Goal: Transaction & Acquisition: Purchase product/service

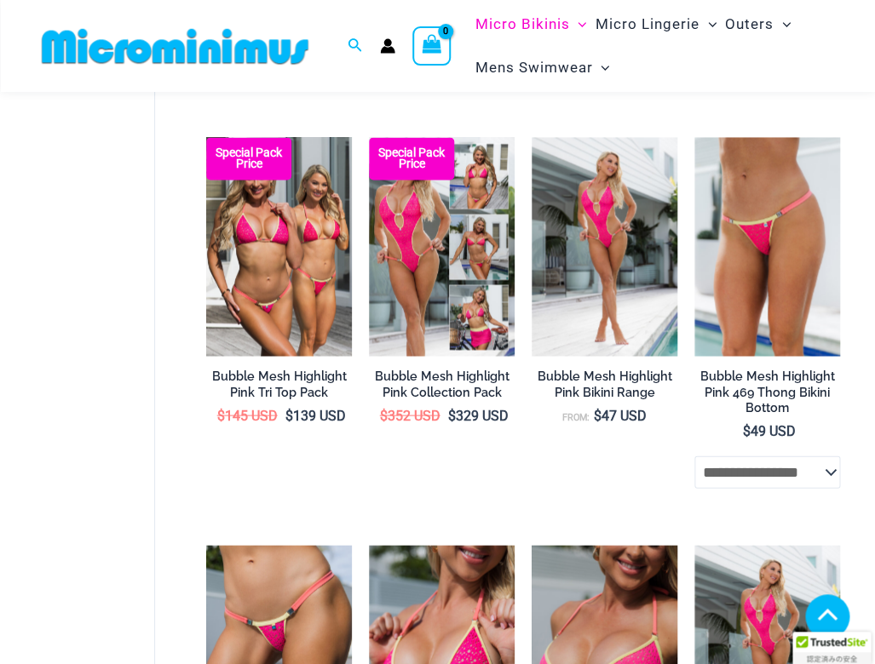
scroll to position [659, 0]
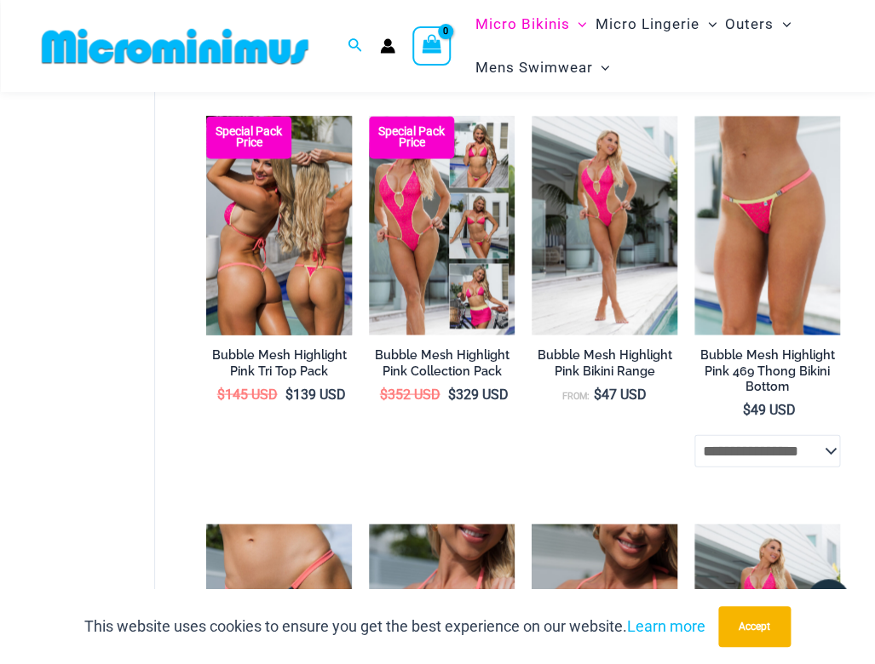
click at [272, 186] on img at bounding box center [279, 225] width 146 height 218
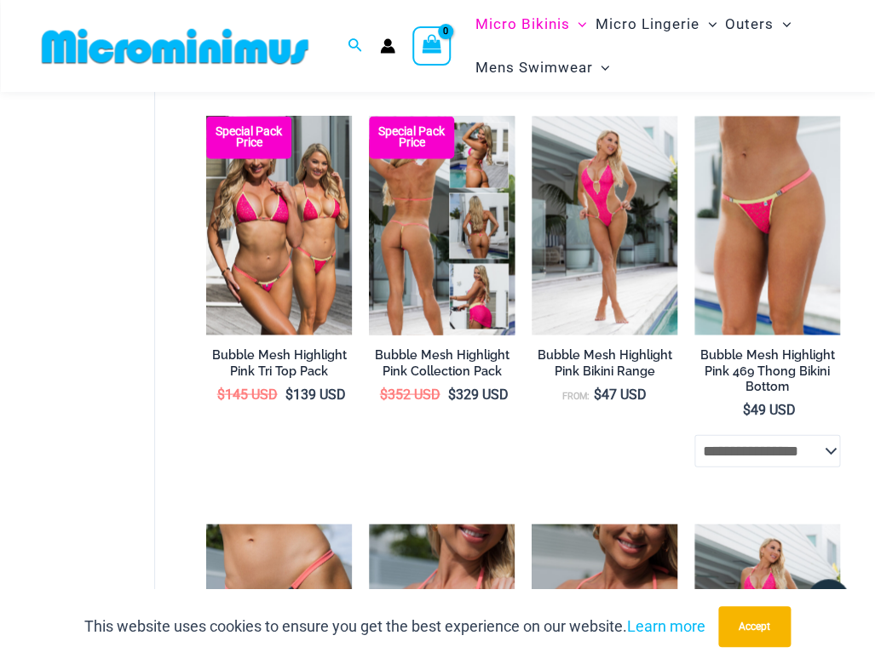
click at [424, 196] on img at bounding box center [442, 225] width 146 height 218
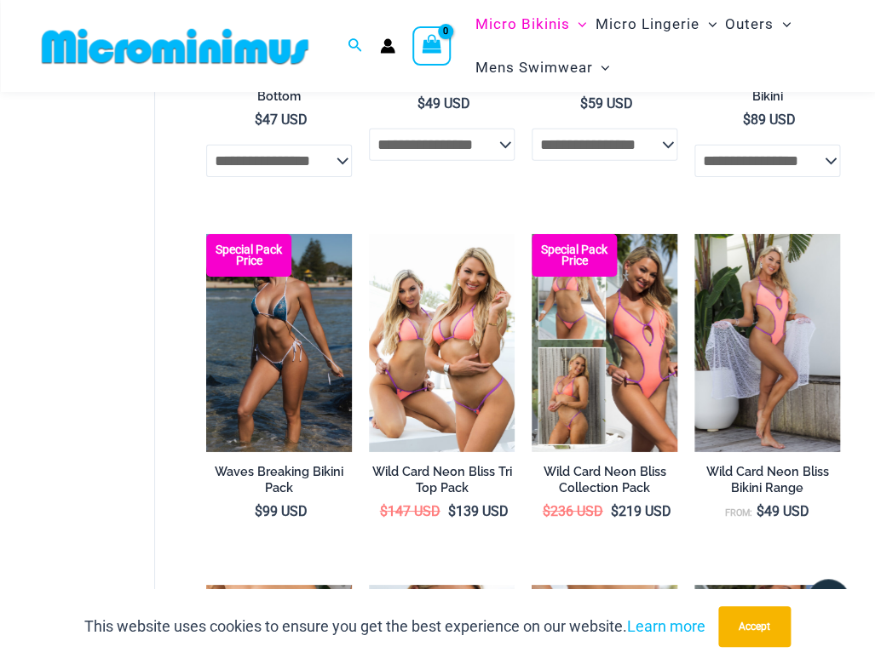
scroll to position [1367, 0]
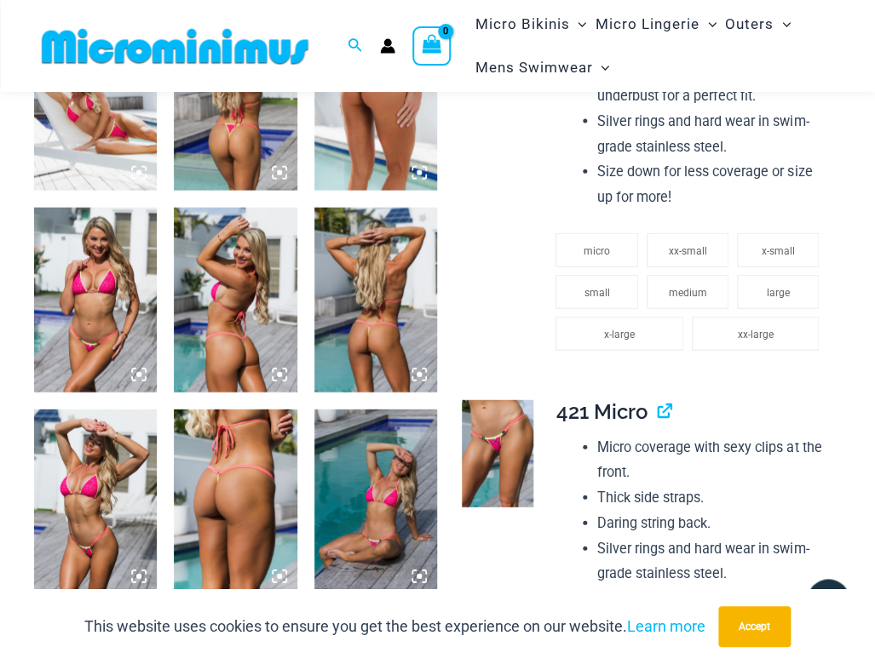
scroll to position [955, 0]
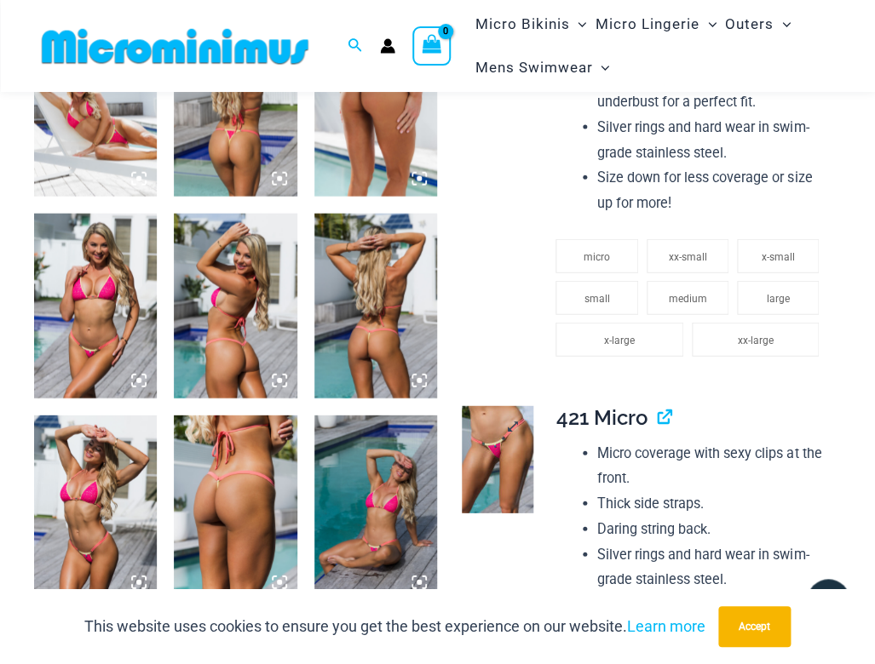
click at [517, 433] on link at bounding box center [498, 459] width 72 height 107
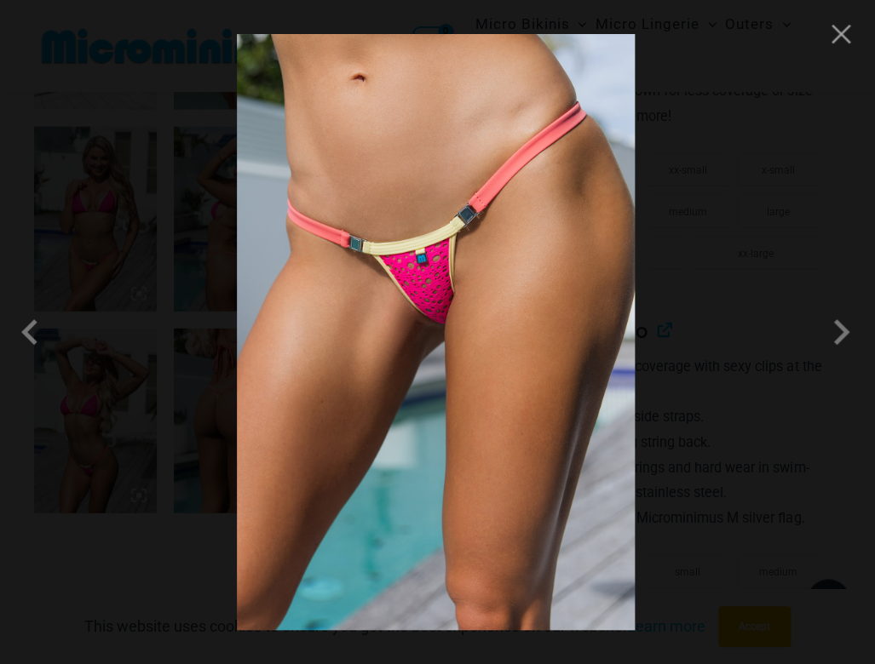
scroll to position [1042, 0]
click at [833, 331] on span at bounding box center [840, 332] width 51 height 51
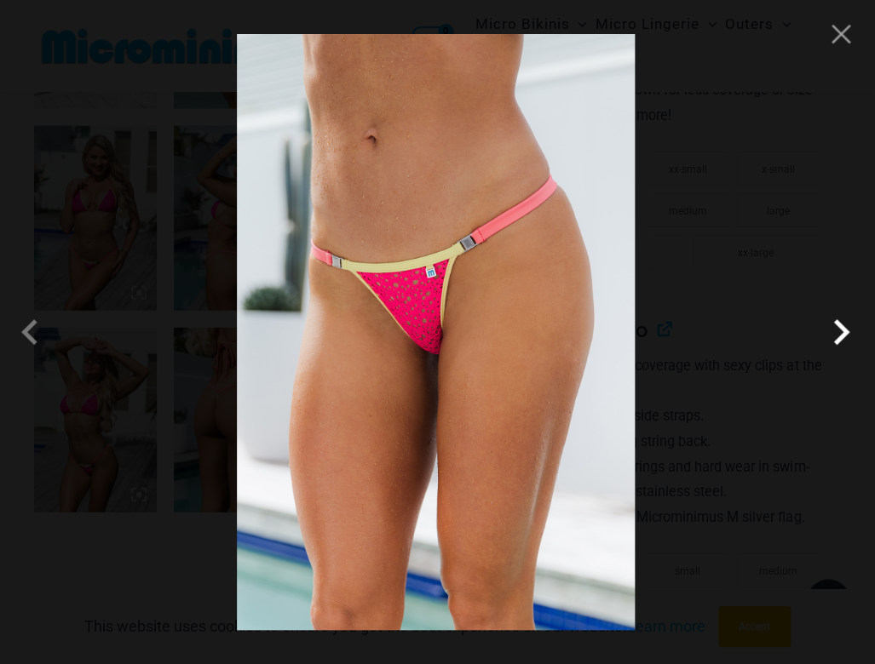
click at [845, 339] on span at bounding box center [840, 332] width 51 height 51
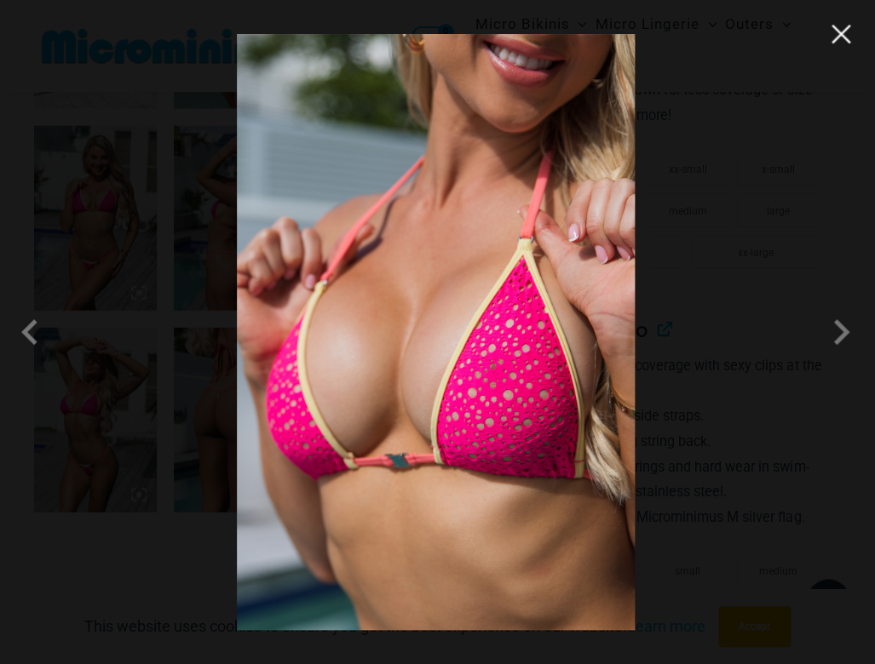
click at [838, 45] on button "Close" at bounding box center [841, 34] width 26 height 26
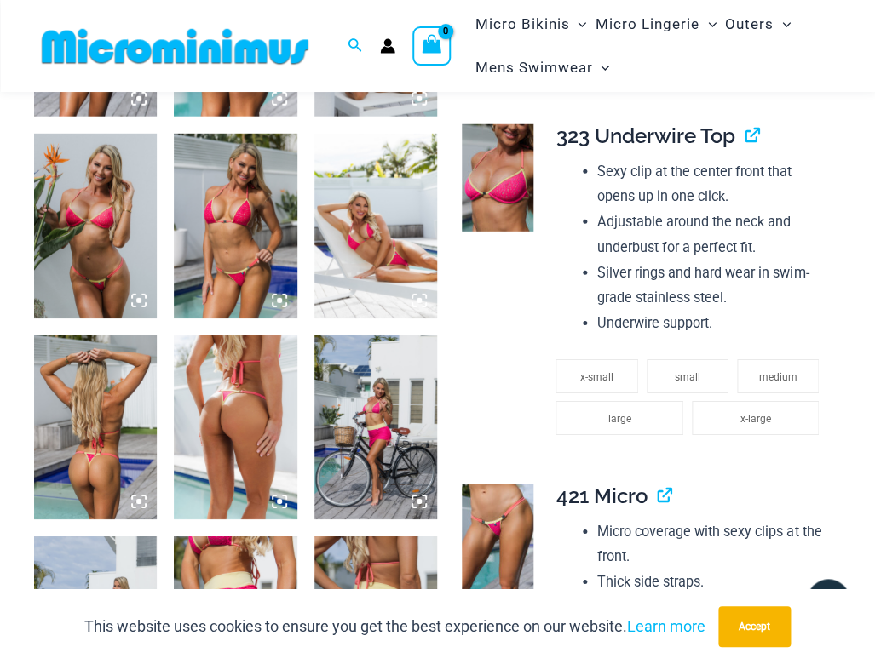
scroll to position [1238, 0]
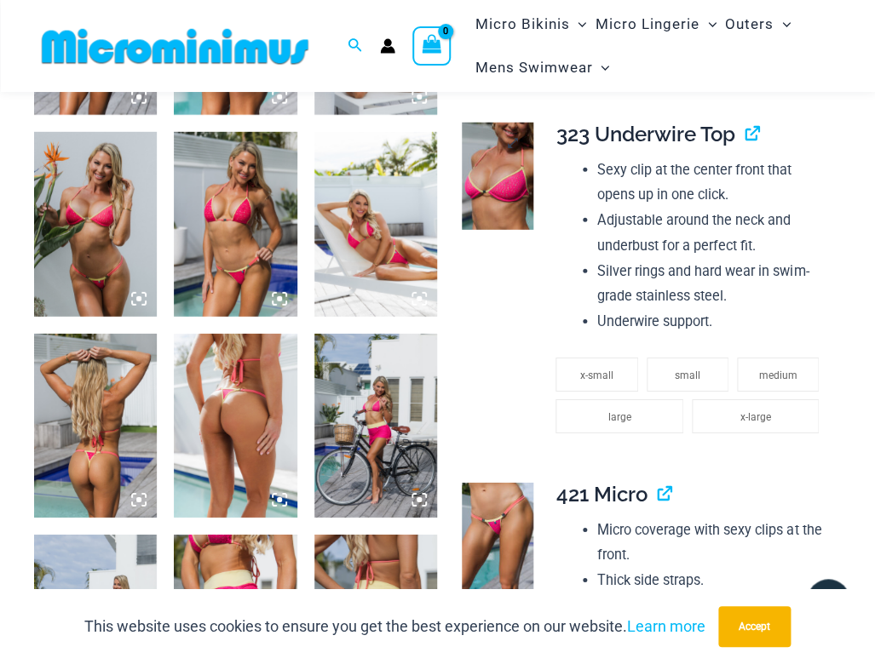
click at [522, 189] on img at bounding box center [498, 176] width 72 height 107
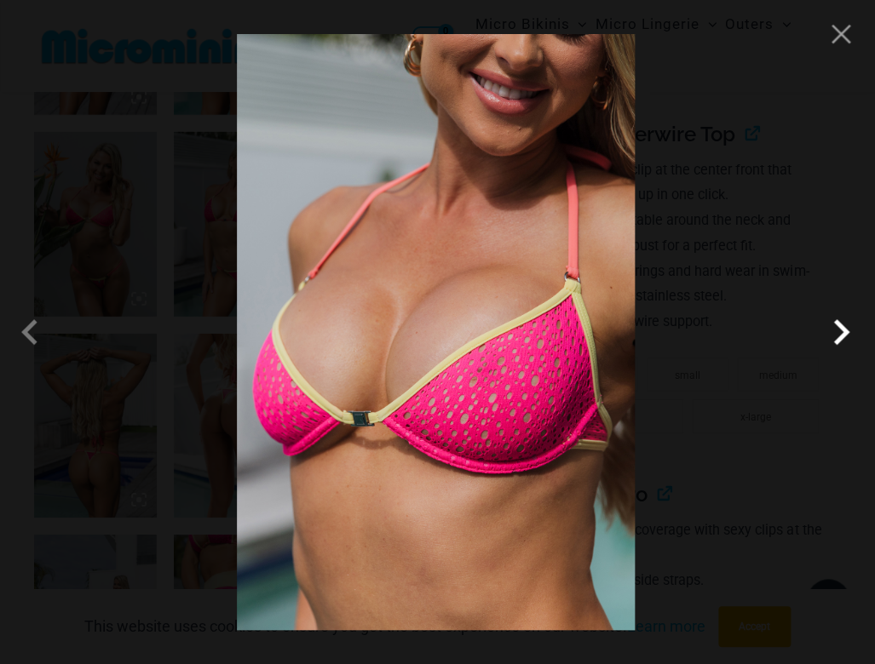
click at [838, 327] on span at bounding box center [840, 332] width 51 height 51
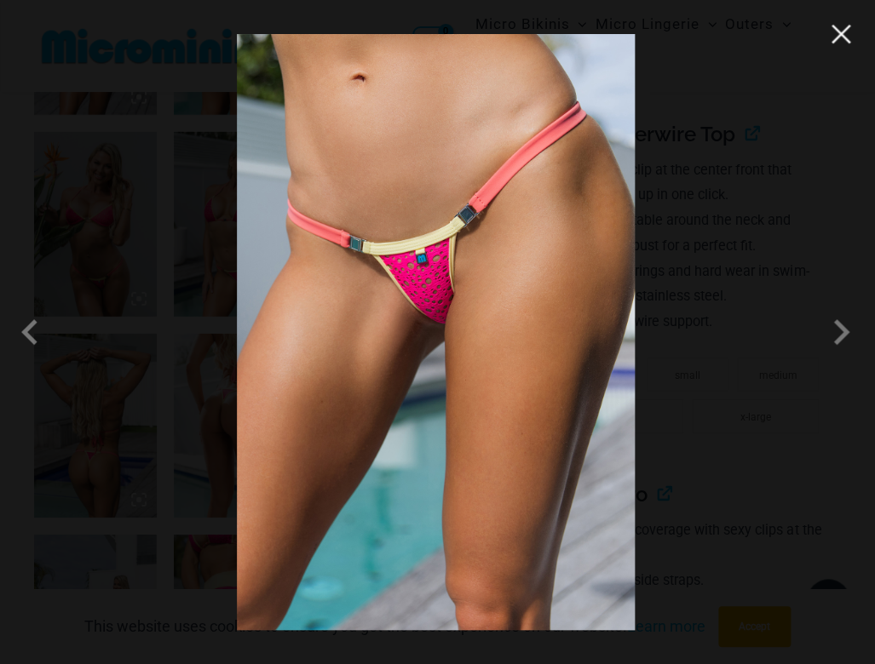
click at [834, 39] on button "Close" at bounding box center [841, 34] width 26 height 26
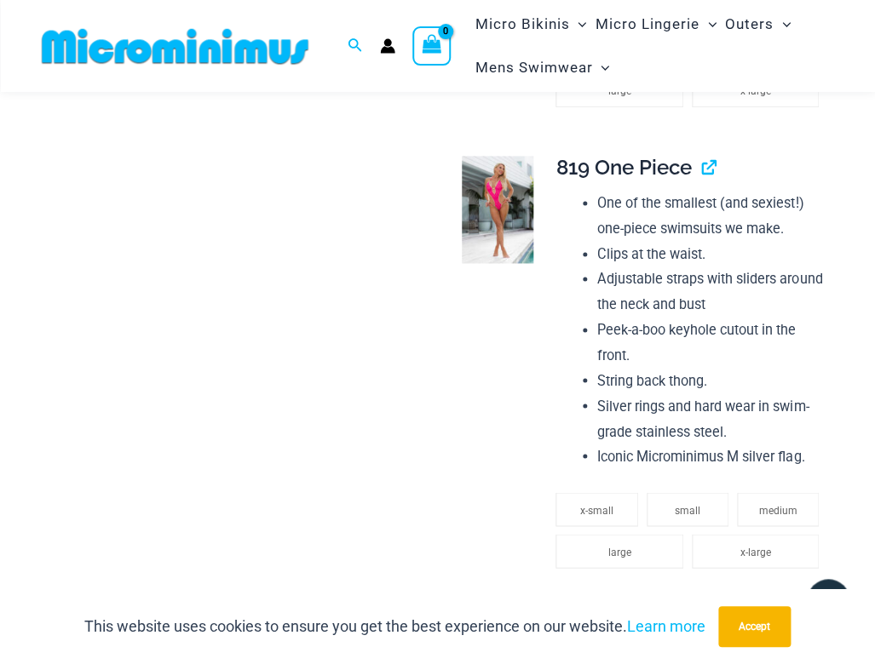
scroll to position [2284, 0]
click at [523, 264] on img at bounding box center [498, 210] width 72 height 107
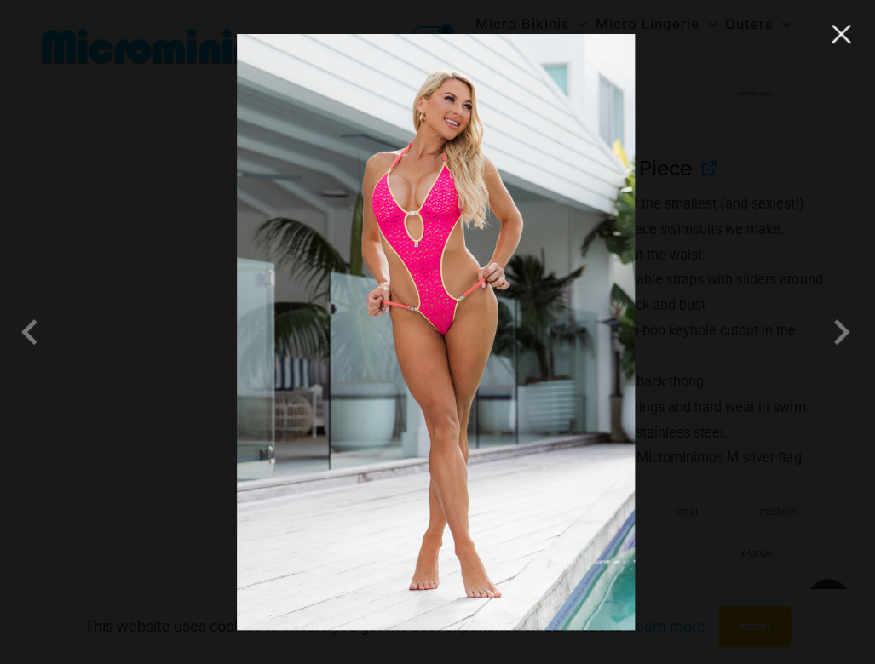
click at [832, 42] on button "Close" at bounding box center [841, 34] width 26 height 26
